Goal: Communication & Community: Answer question/provide support

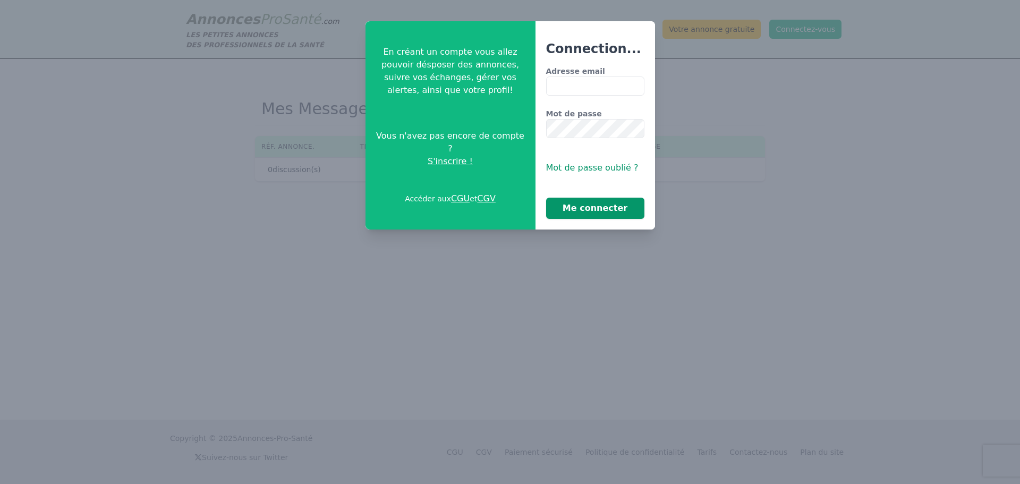
type input "**********"
click at [580, 206] on button "Me connecter" at bounding box center [595, 208] width 98 height 21
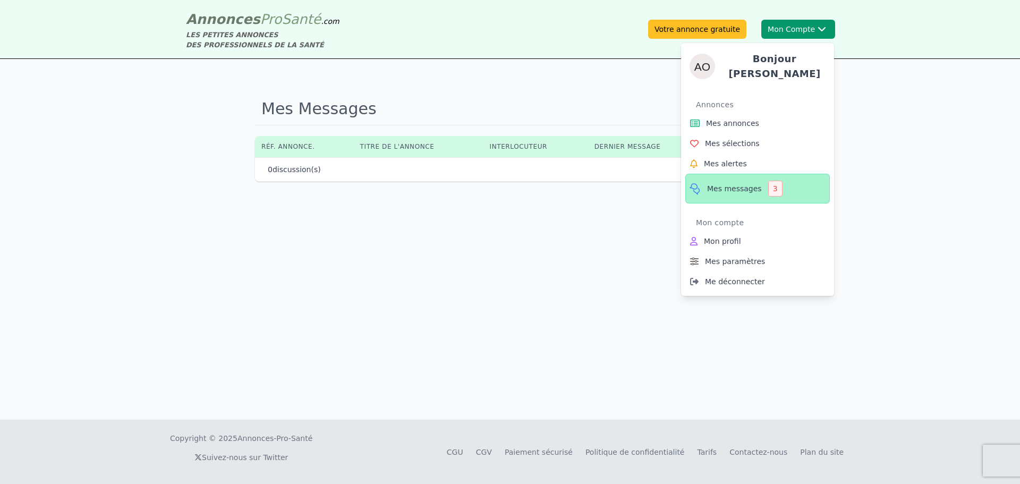
click at [720, 183] on span "Mes messages" at bounding box center [734, 188] width 55 height 11
click at [738, 118] on span "Mes annonces" at bounding box center [732, 123] width 53 height 11
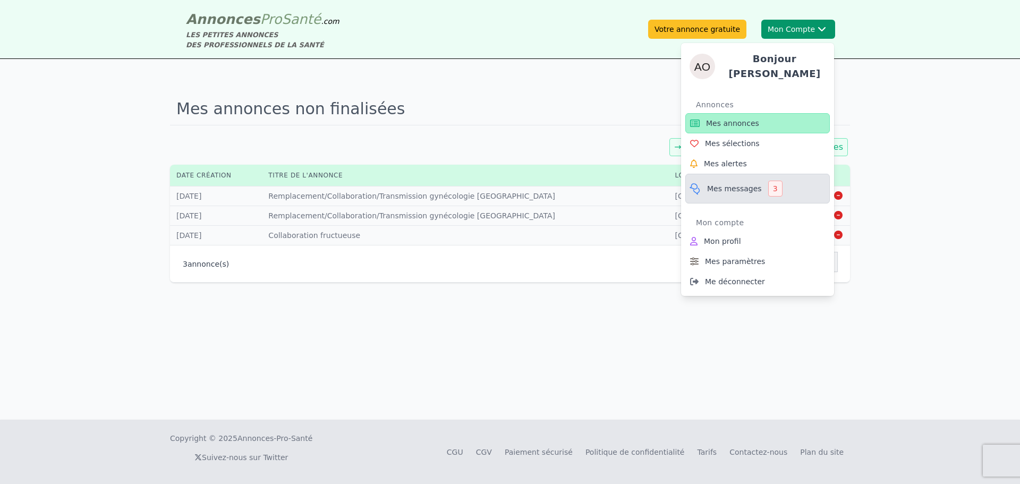
click at [742, 186] on span "Mes messages" at bounding box center [734, 188] width 55 height 11
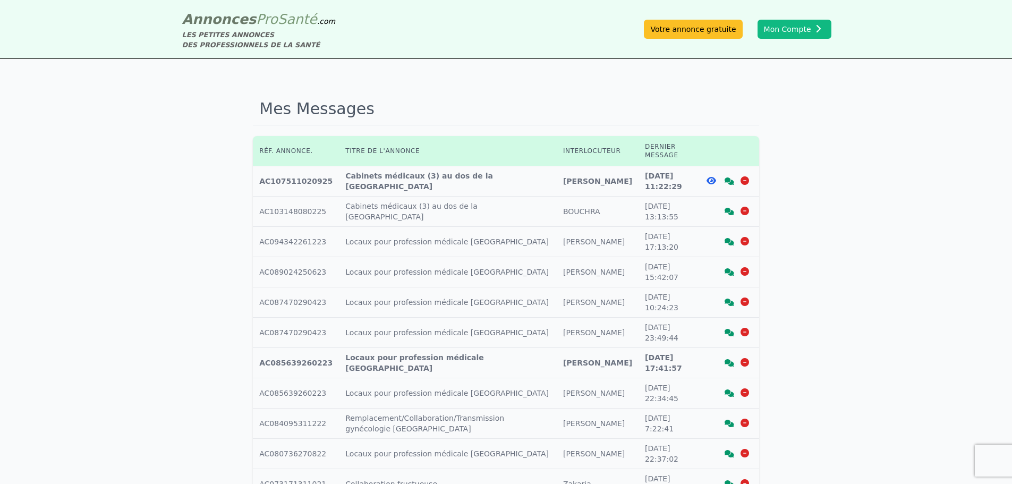
click at [713, 176] on icon at bounding box center [711, 180] width 10 height 8
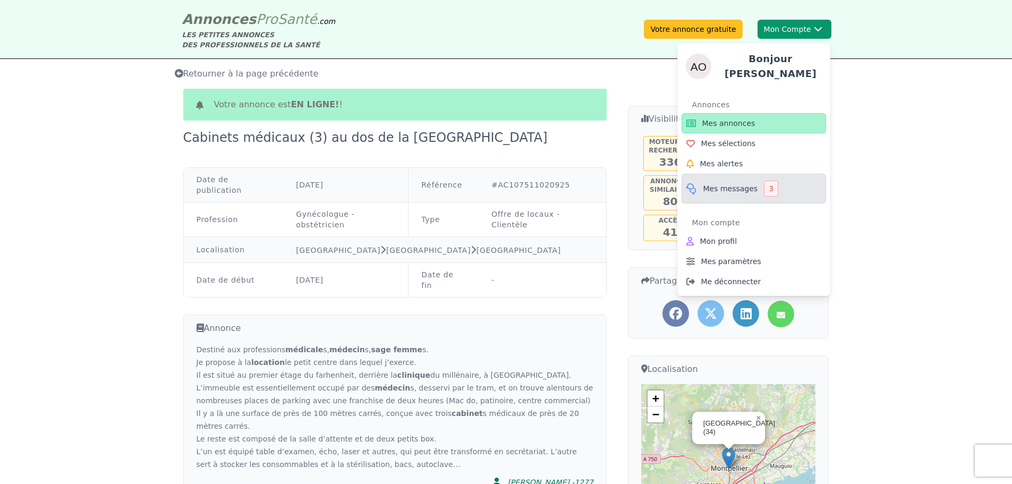
click at [703, 190] on link "Mes messages 3" at bounding box center [753, 189] width 144 height 30
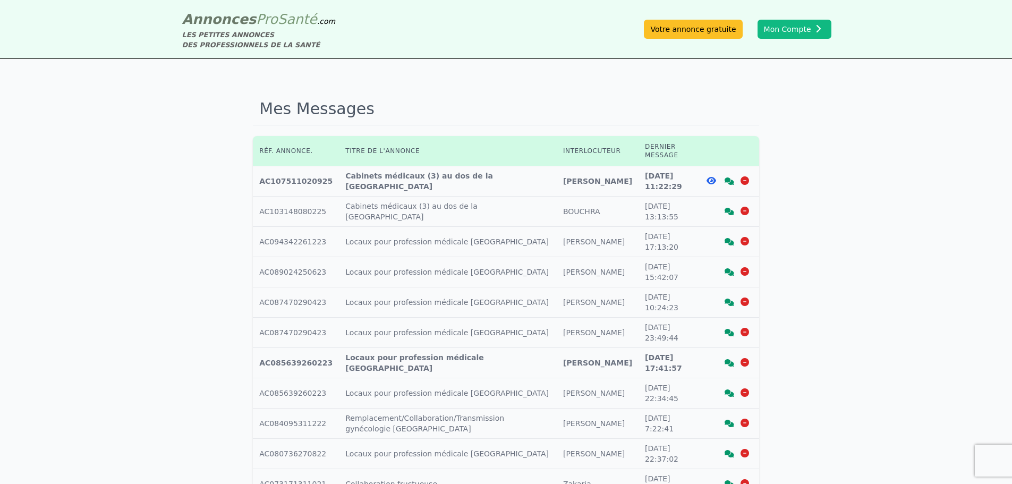
click at [731, 177] on icon at bounding box center [729, 180] width 10 height 7
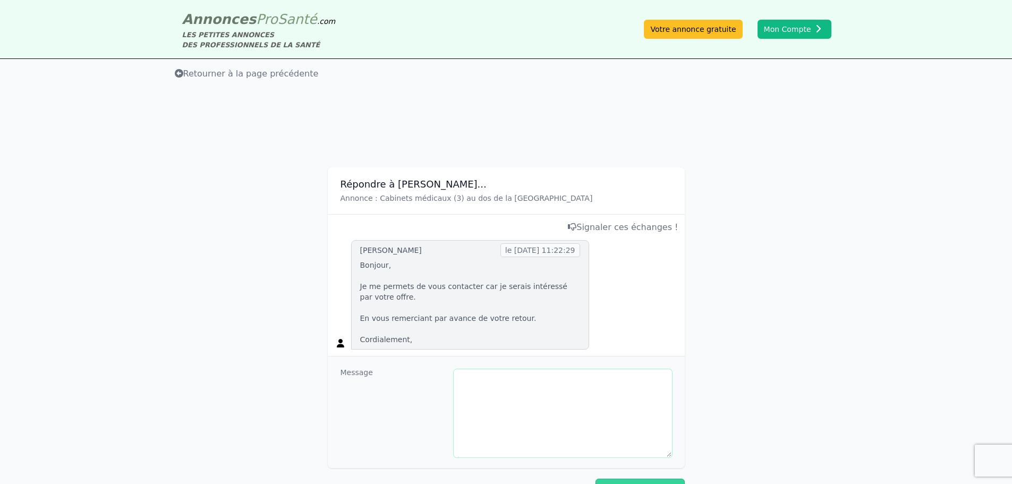
click at [527, 379] on textarea at bounding box center [563, 413] width 218 height 88
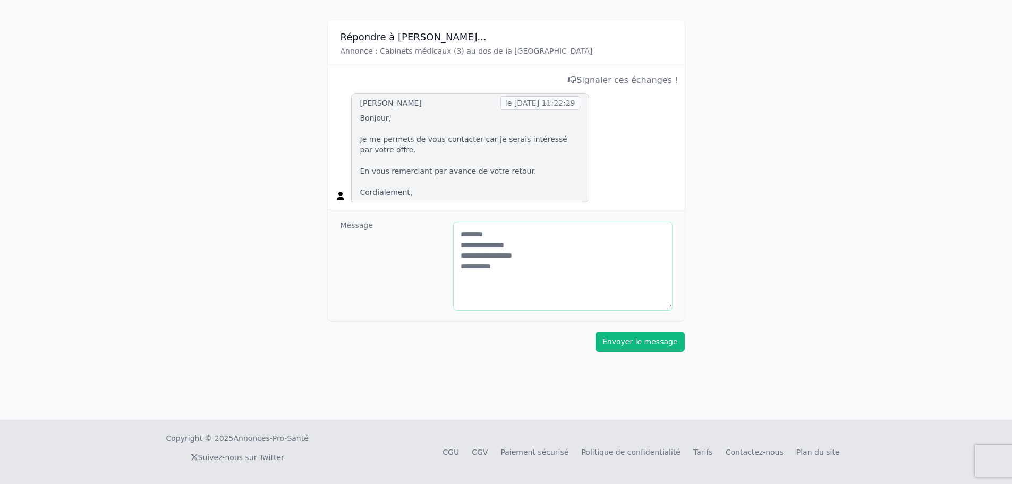
type textarea "**********"
click at [651, 345] on button "Envoyer le message" at bounding box center [639, 341] width 89 height 20
